Goal: Task Accomplishment & Management: Complete application form

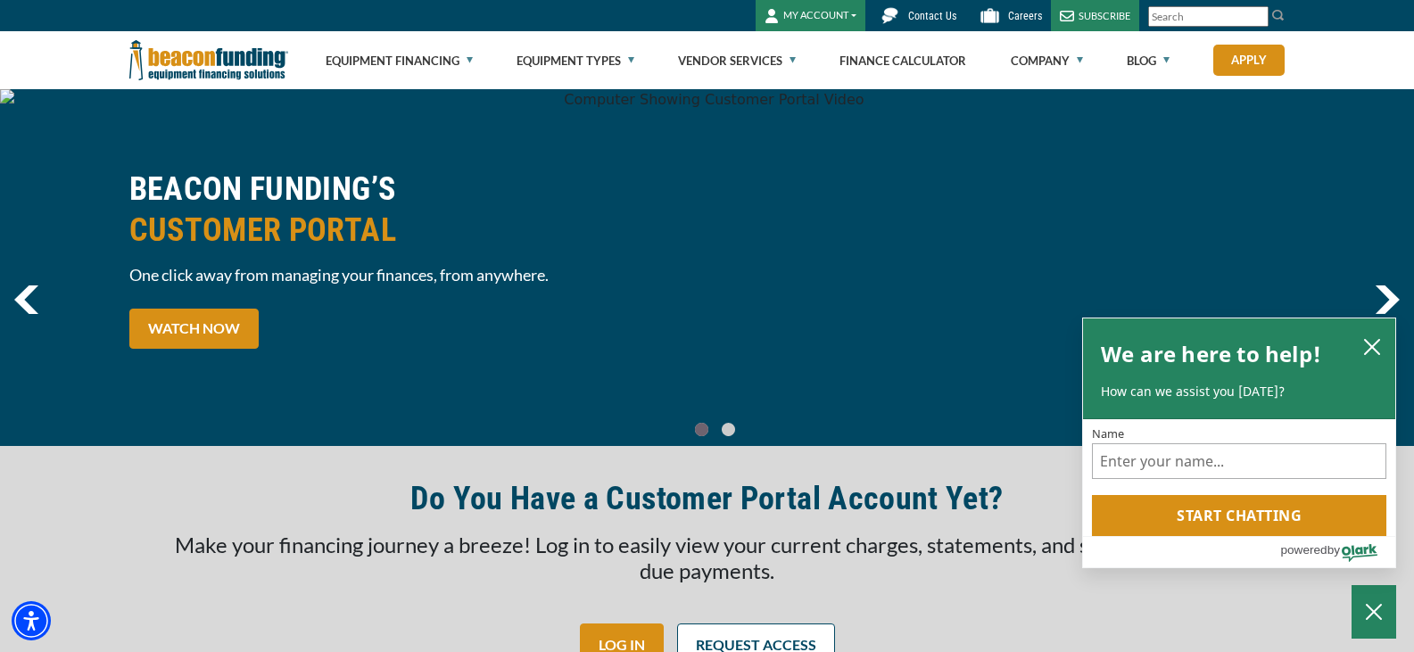
click at [788, 12] on button "MY ACCOUNT" at bounding box center [811, 15] width 110 height 31
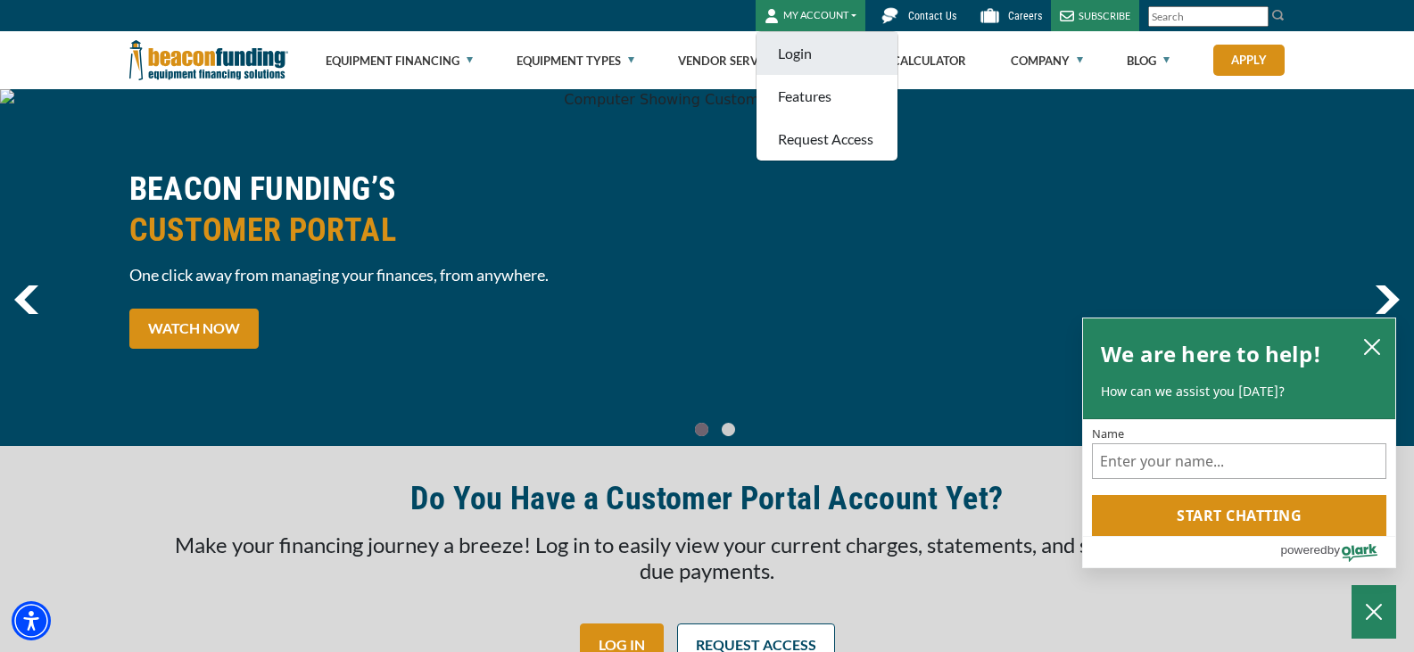
click at [833, 54] on link "Login" at bounding box center [827, 53] width 141 height 43
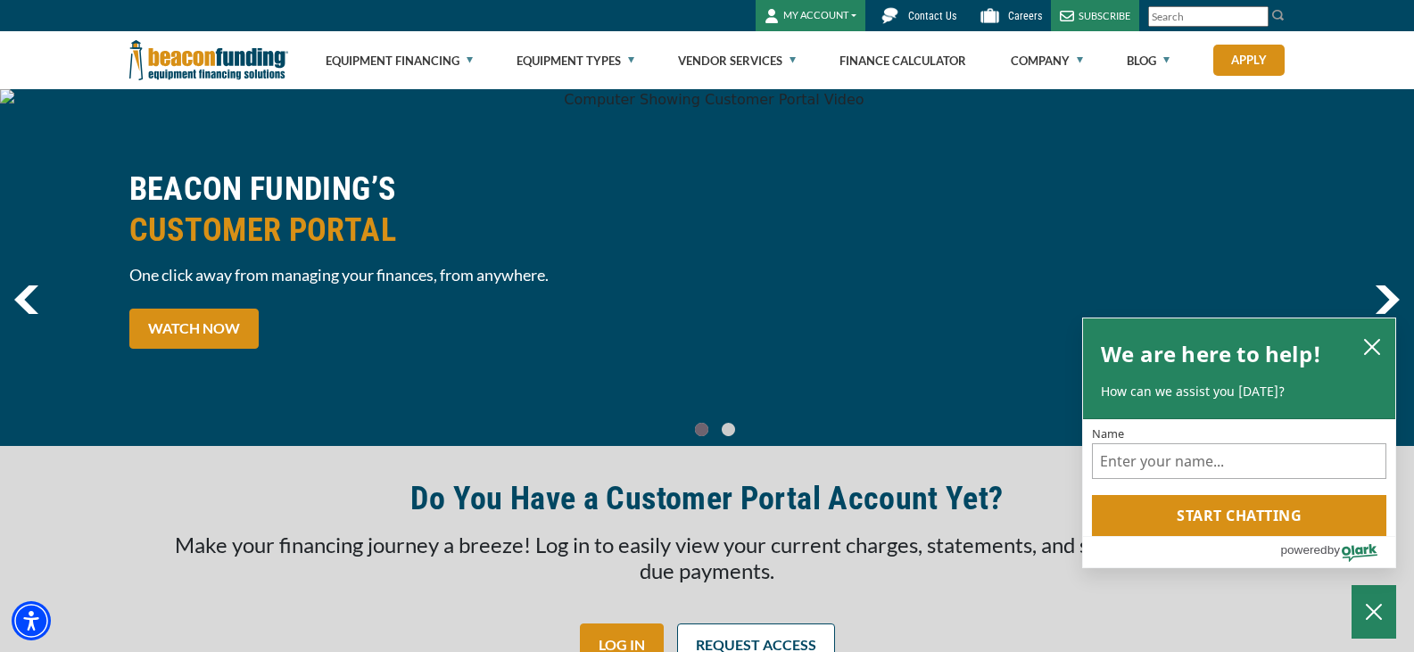
click at [1240, 60] on link "Apply" at bounding box center [1249, 60] width 71 height 31
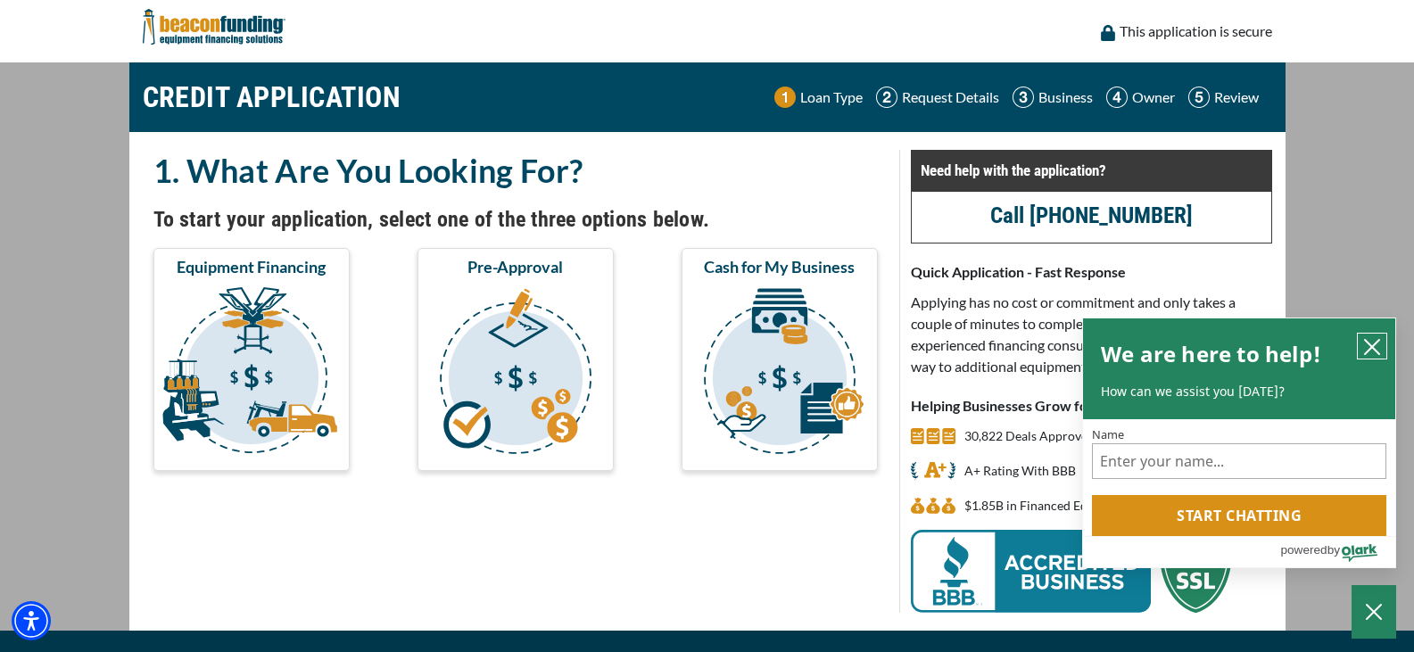
click at [1375, 349] on icon "close chatbox" at bounding box center [1372, 347] width 14 height 14
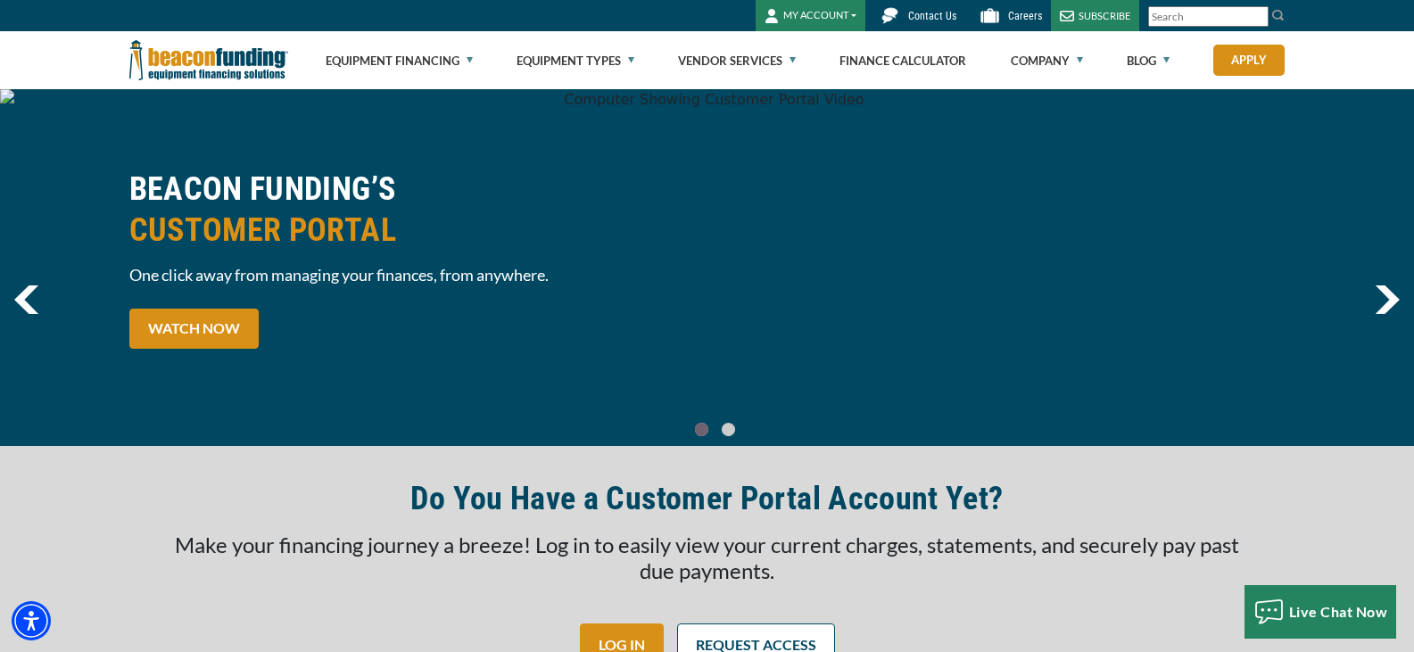
click at [842, 18] on button "MY ACCOUNT" at bounding box center [811, 15] width 110 height 31
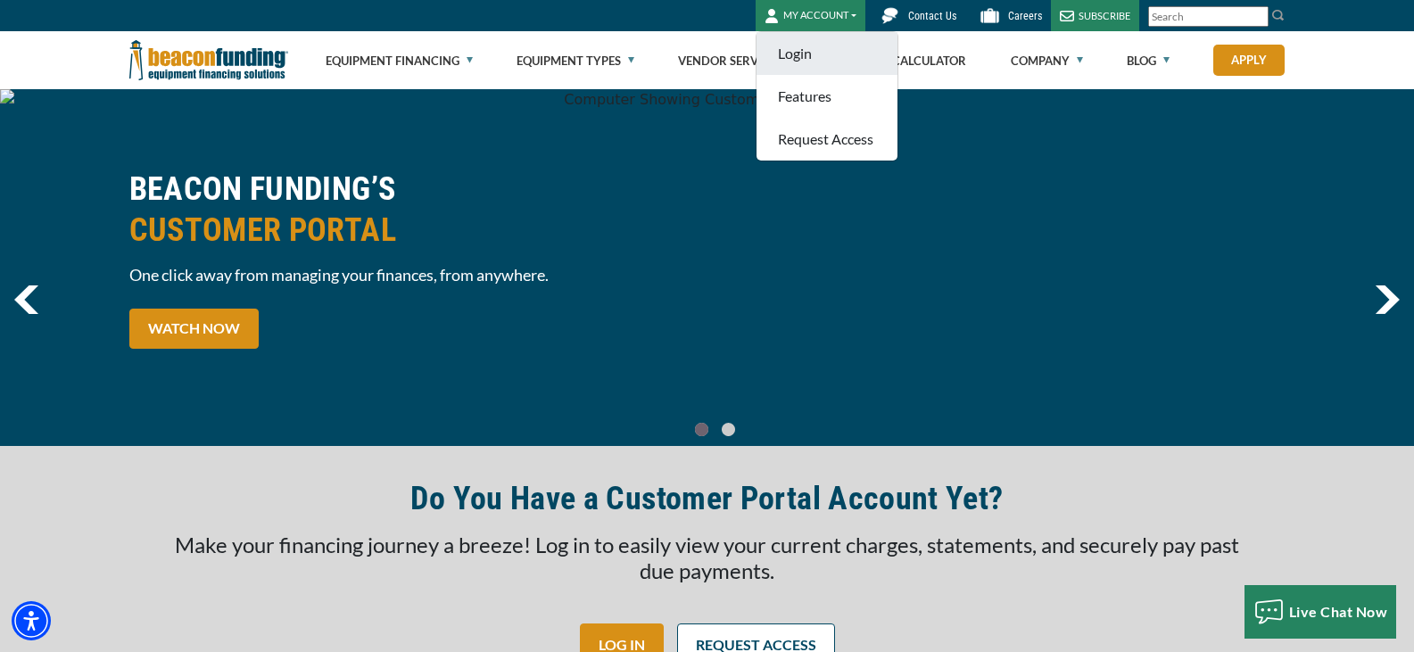
click at [820, 56] on link "Login" at bounding box center [827, 53] width 141 height 43
